Goal: Task Accomplishment & Management: Manage account settings

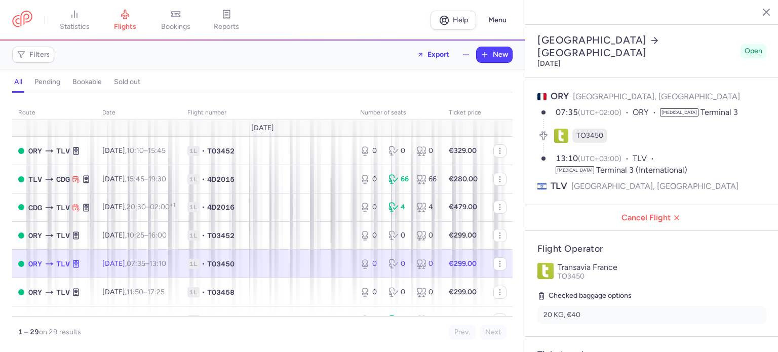
select select "hours"
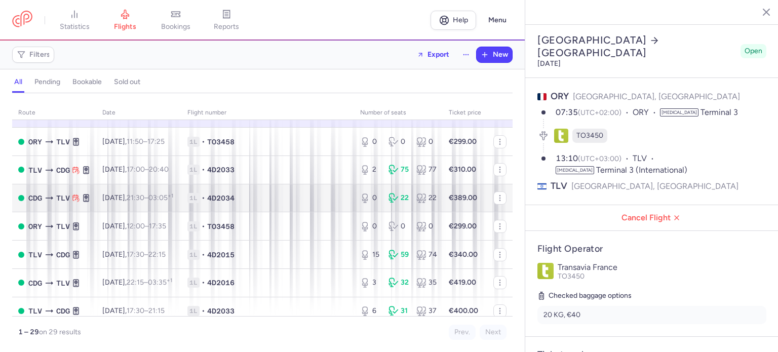
scroll to position [203, 0]
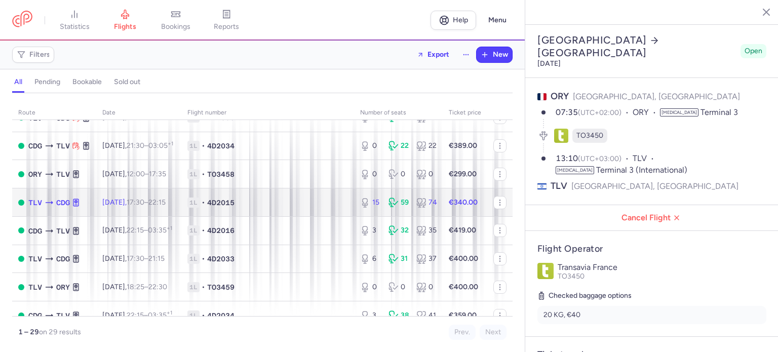
click at [181, 203] on td "[DATE] 17:30 – 22:15 +0" at bounding box center [138, 203] width 85 height 28
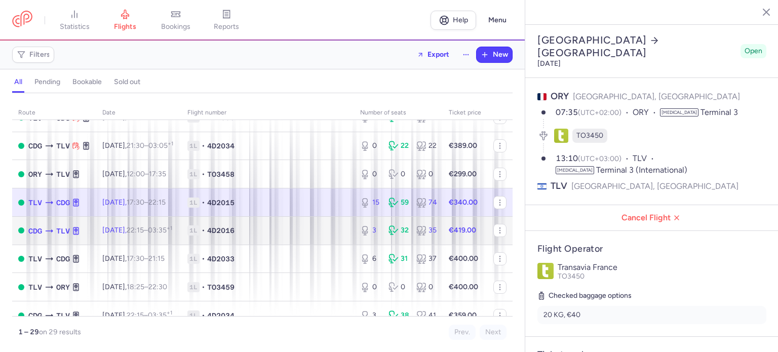
click at [200, 236] on span "1L" at bounding box center [193, 230] width 12 height 10
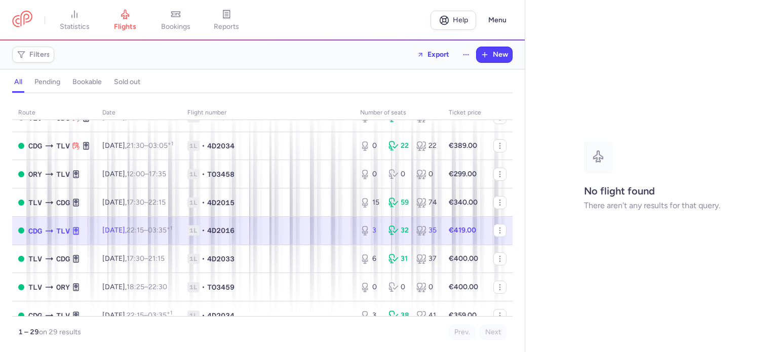
click at [279, 234] on span "1L • 4D2016" at bounding box center [267, 230] width 161 height 10
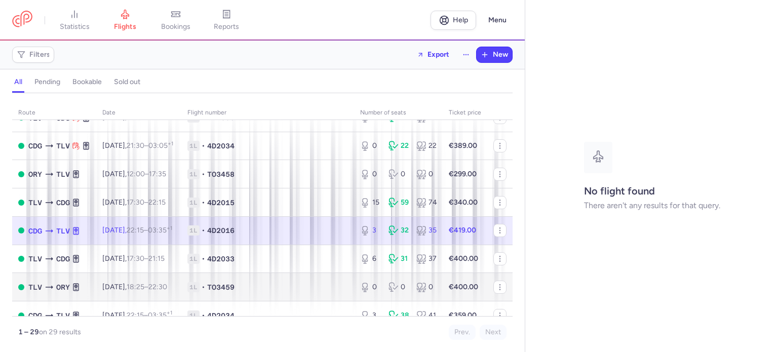
scroll to position [304, 0]
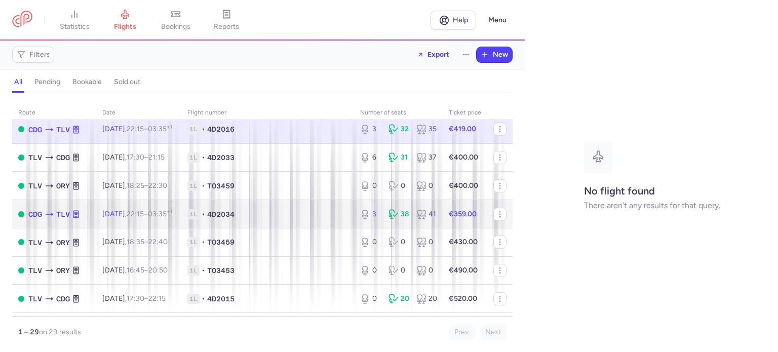
click at [276, 219] on span "1L • 4D2034" at bounding box center [267, 214] width 161 height 10
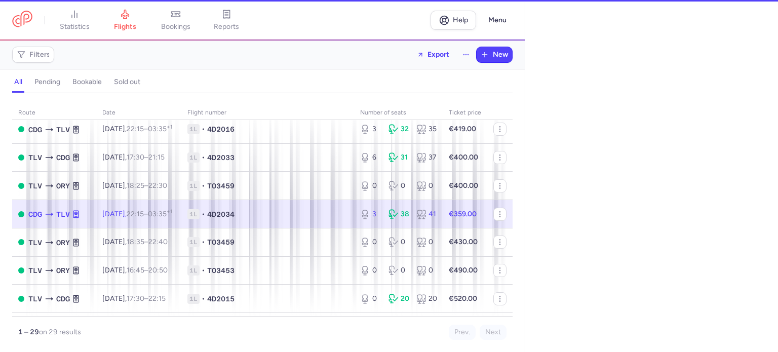
select select "hours"
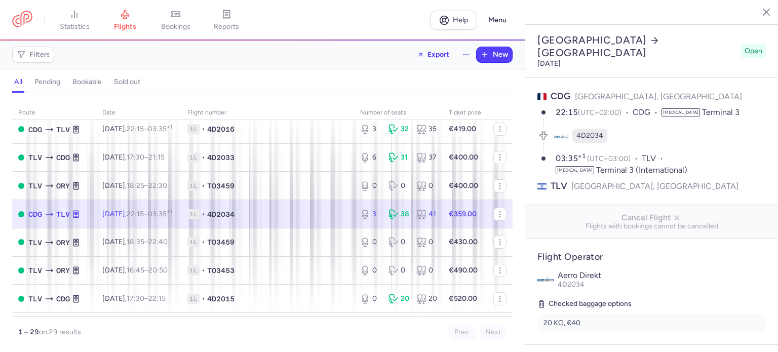
click at [334, 219] on span "1L • 4D2034" at bounding box center [267, 214] width 161 height 10
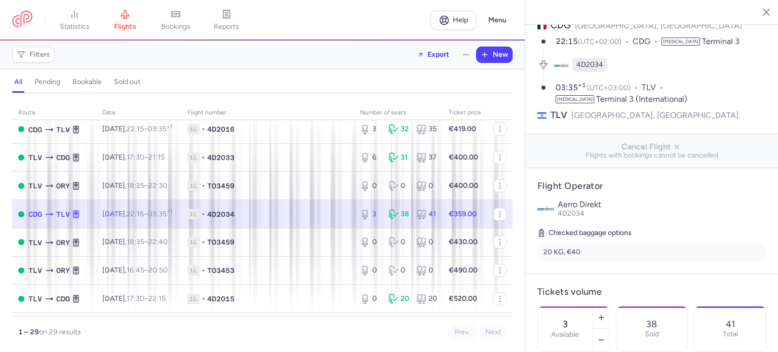
scroll to position [152, 0]
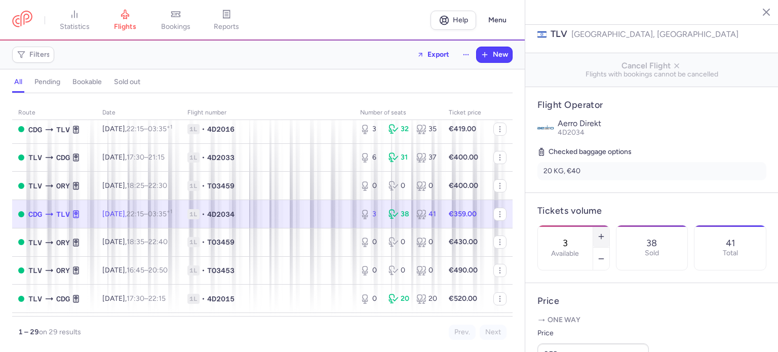
click at [601, 234] on line "button" at bounding box center [601, 236] width 0 height 5
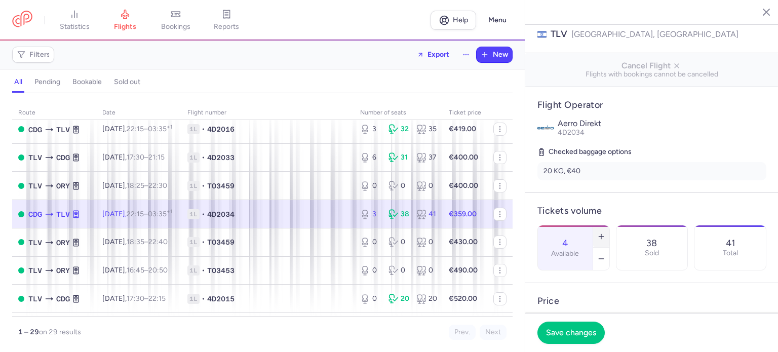
scroll to position [203, 0]
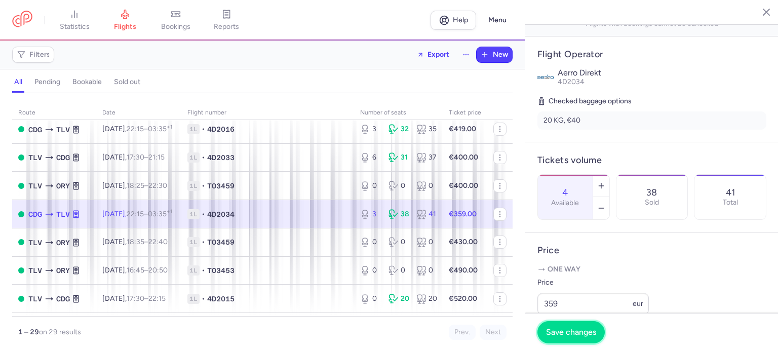
click at [571, 326] on button "Save changes" at bounding box center [571, 332] width 67 height 22
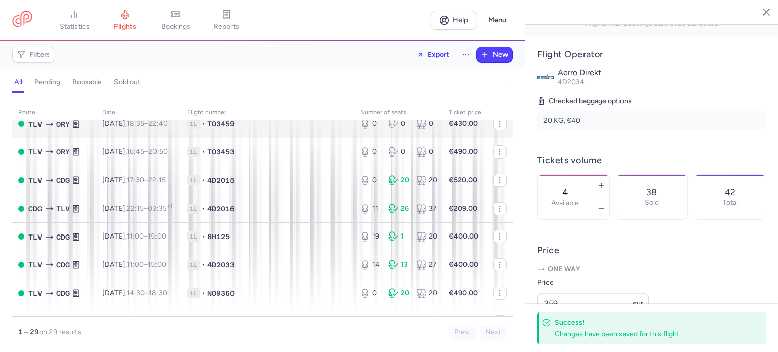
scroll to position [456, 0]
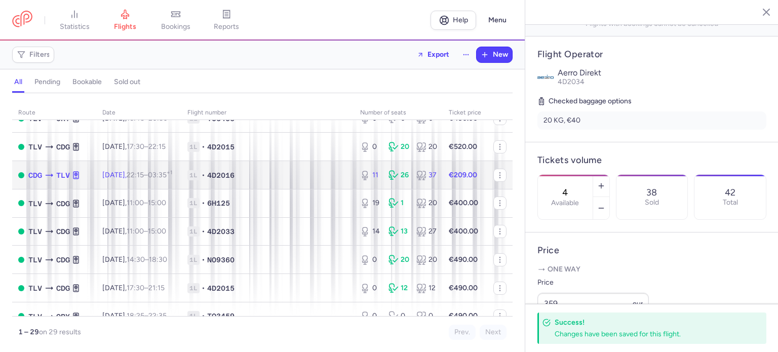
click at [311, 180] on span "1L • 4D2016" at bounding box center [267, 175] width 161 height 10
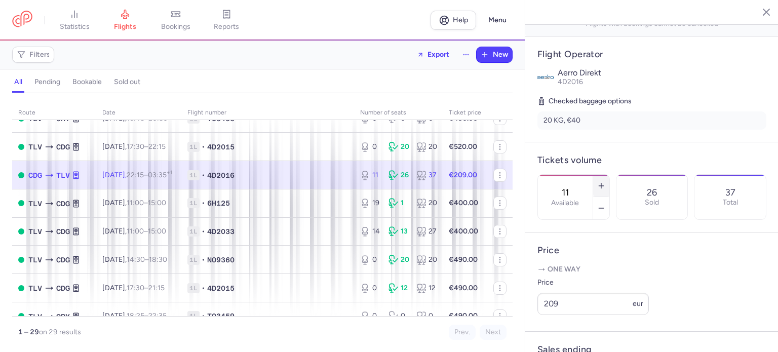
click at [606, 182] on icon "button" at bounding box center [601, 186] width 8 height 8
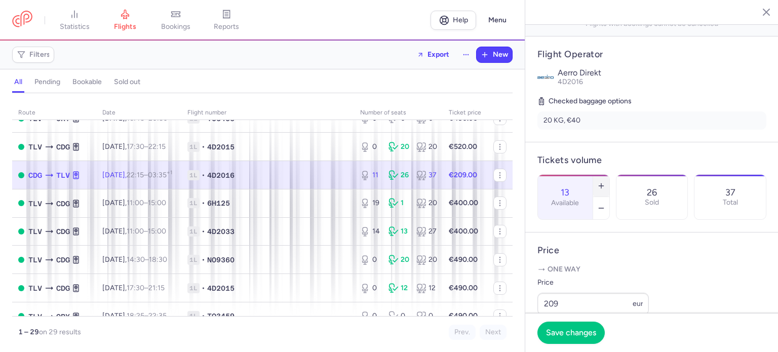
click at [606, 182] on icon "button" at bounding box center [601, 186] width 8 height 8
type input "15"
click at [575, 326] on button "Save changes" at bounding box center [571, 332] width 67 height 22
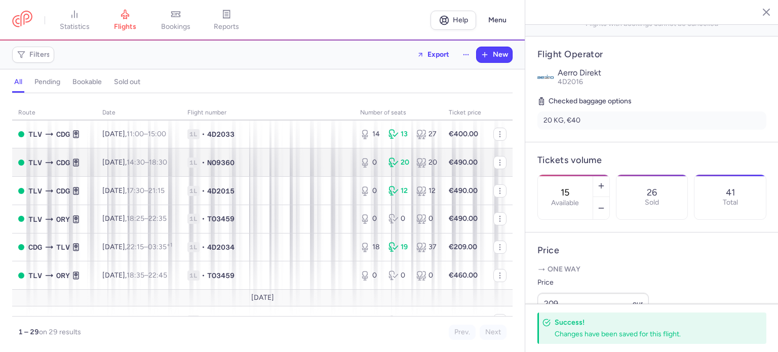
scroll to position [557, 0]
